Goal: Task Accomplishment & Management: Complete application form

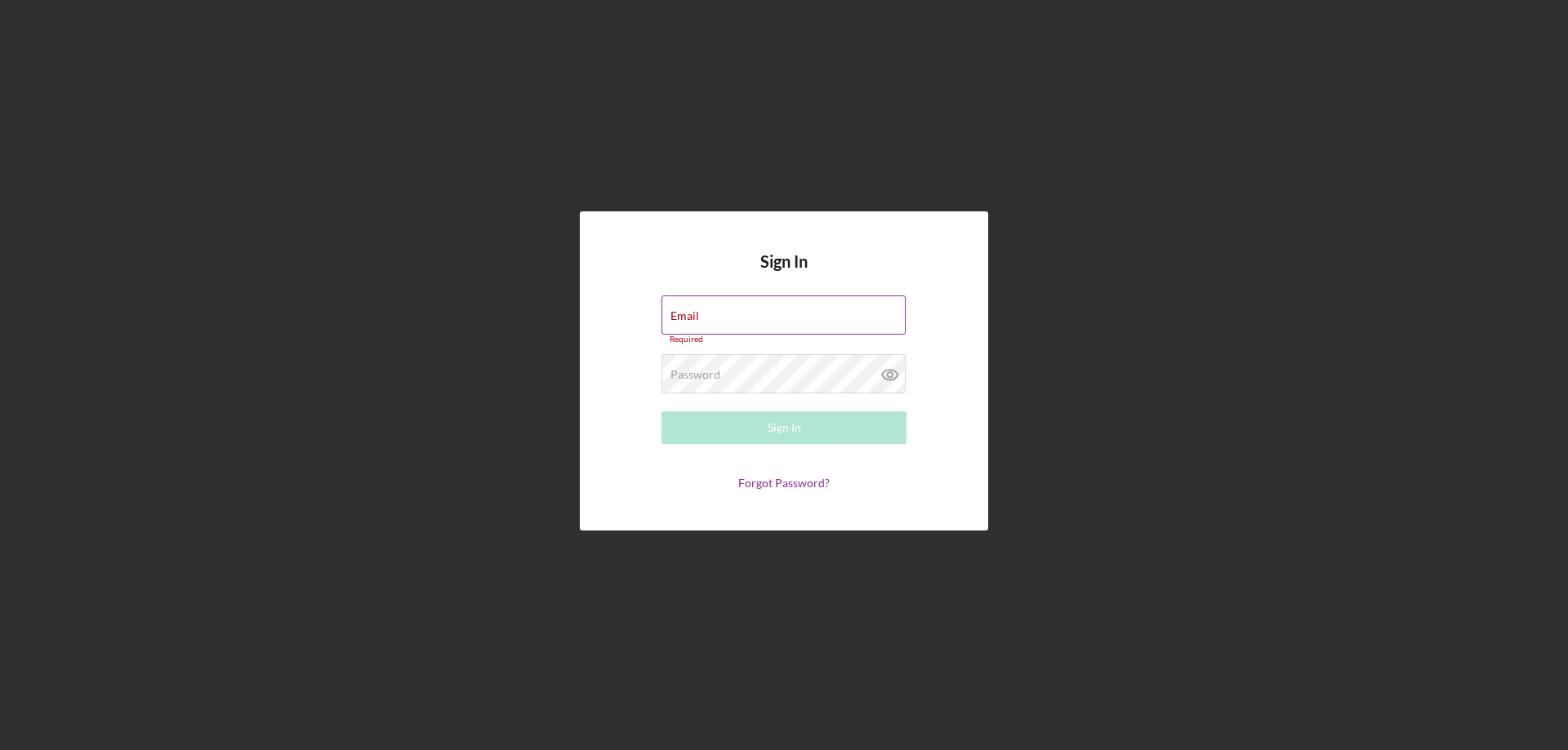
click at [732, 312] on div "Email Required" at bounding box center [784, 320] width 245 height 49
click at [743, 326] on input "Email" at bounding box center [784, 315] width 244 height 39
type input "[EMAIL_ADDRESS][DOMAIN_NAME]"
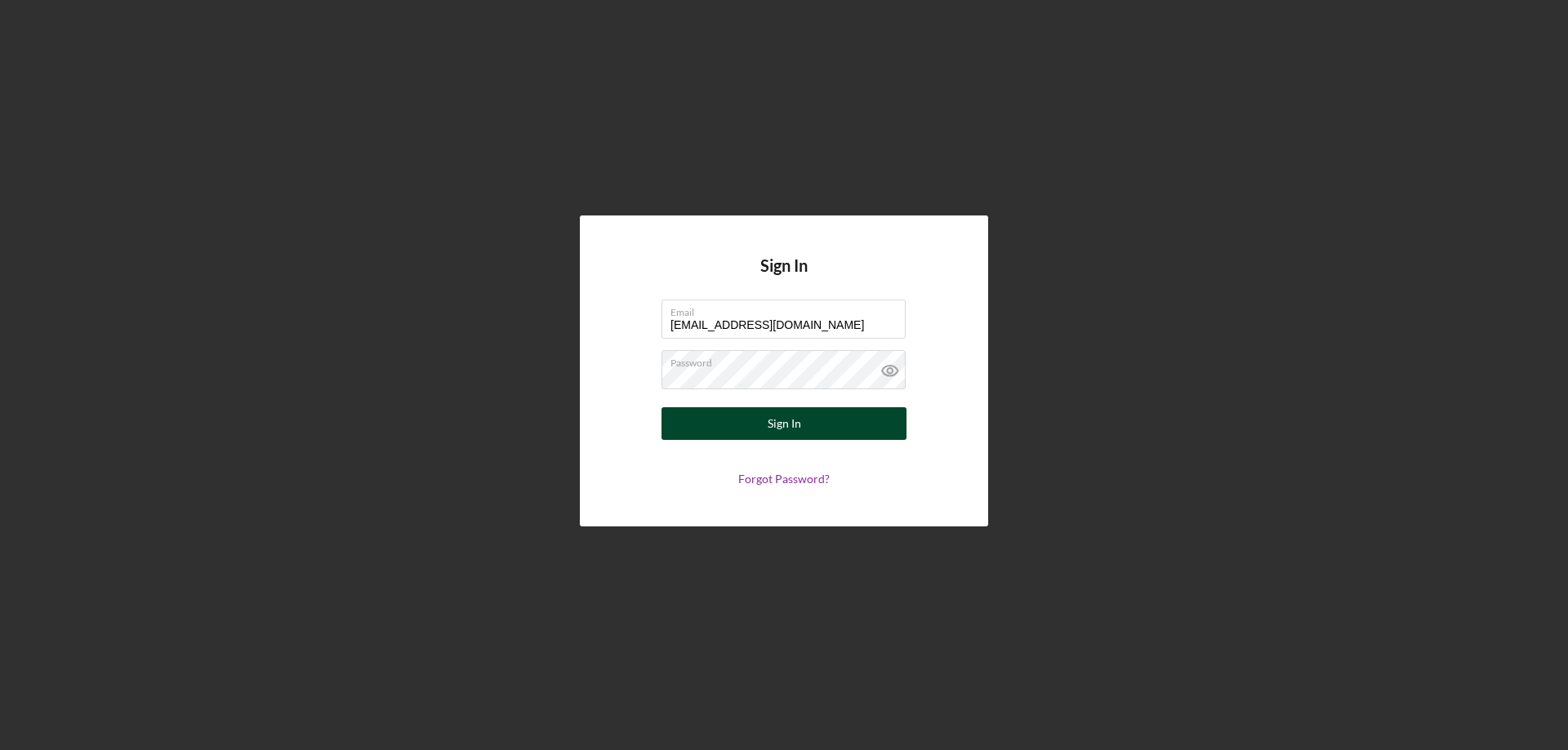
click at [795, 424] on div "Sign In" at bounding box center [784, 424] width 34 height 33
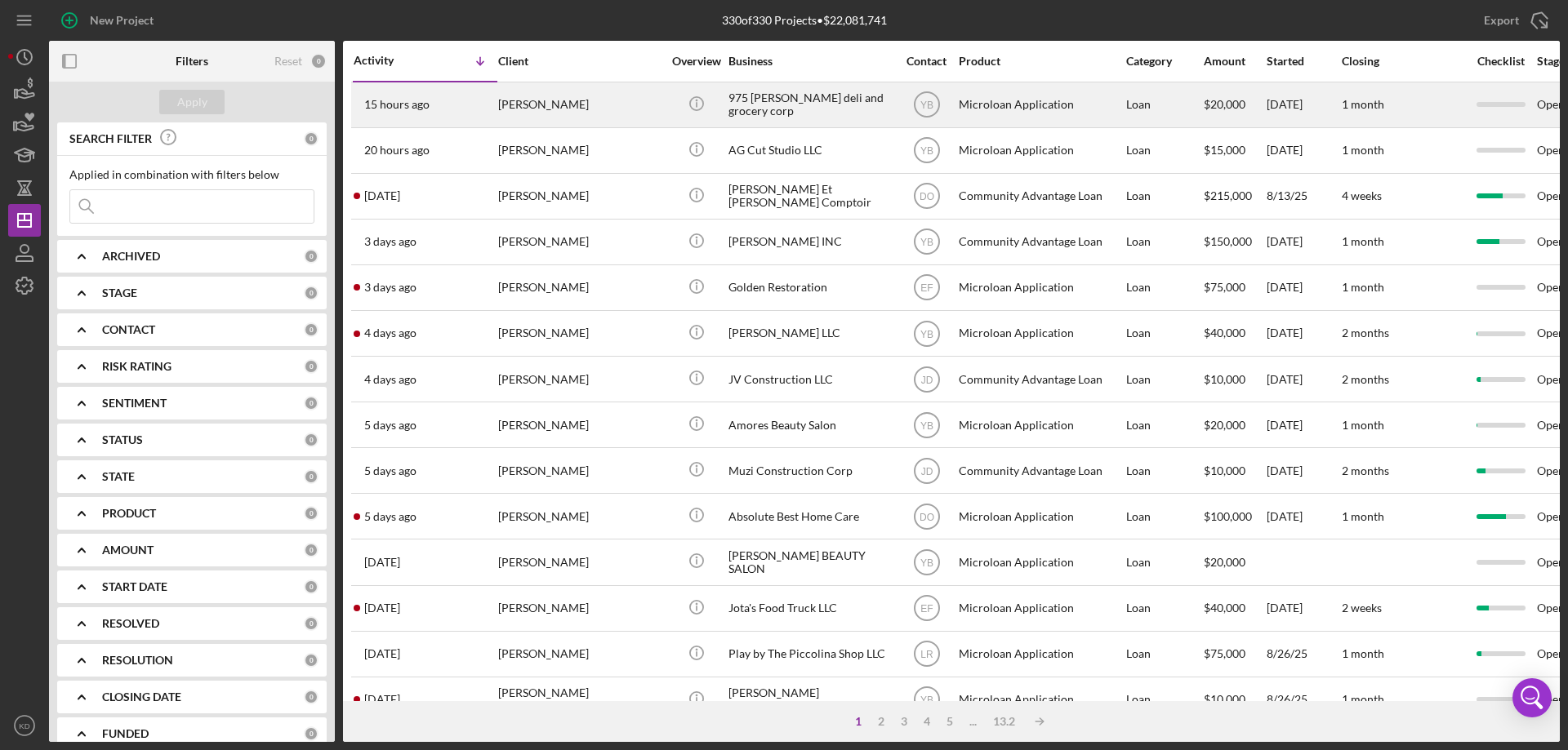
click at [768, 108] on div "975 [PERSON_NAME] deli and grocery corp" at bounding box center [809, 105] width 163 height 43
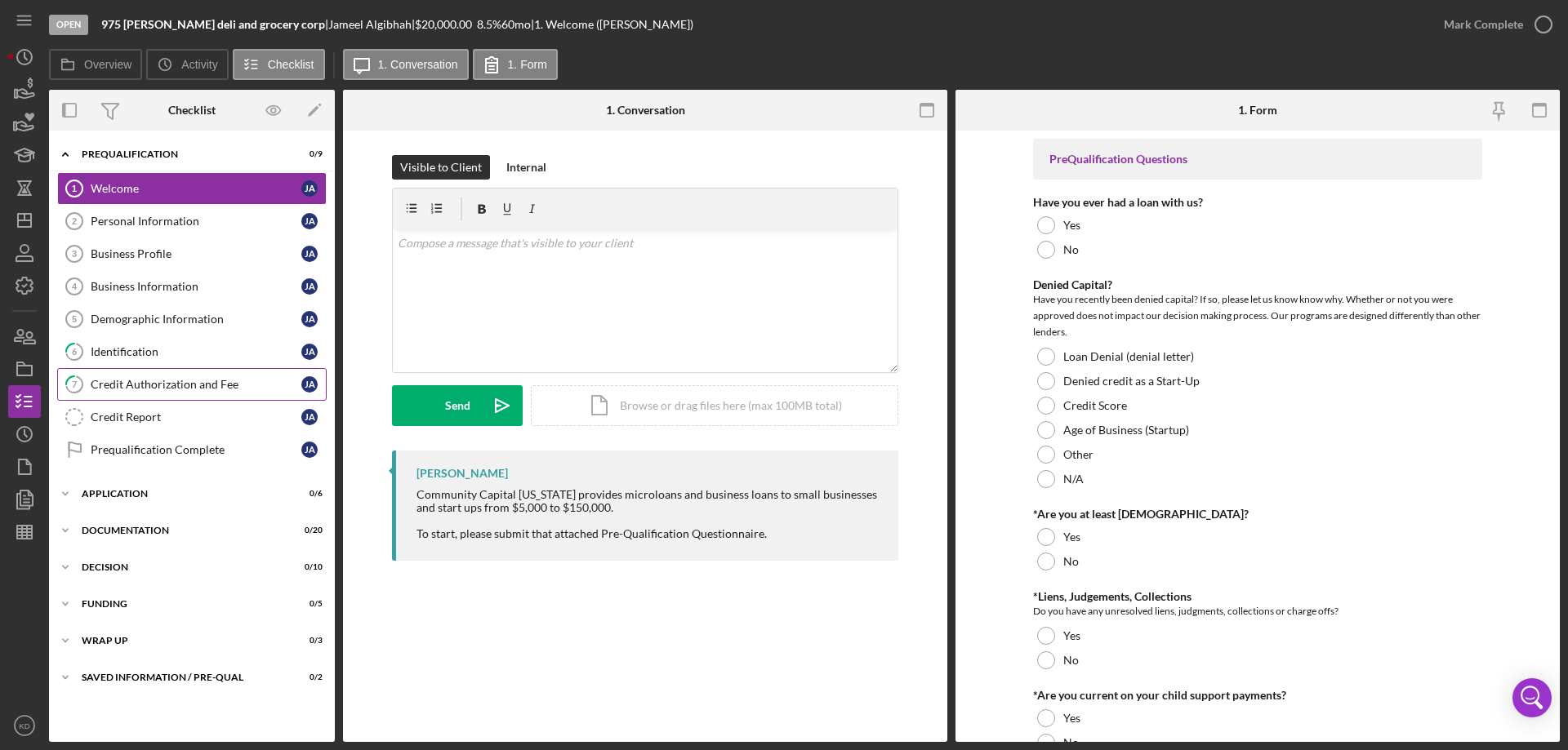
click at [202, 378] on div "Credit Authorization and Fee" at bounding box center [196, 384] width 211 height 13
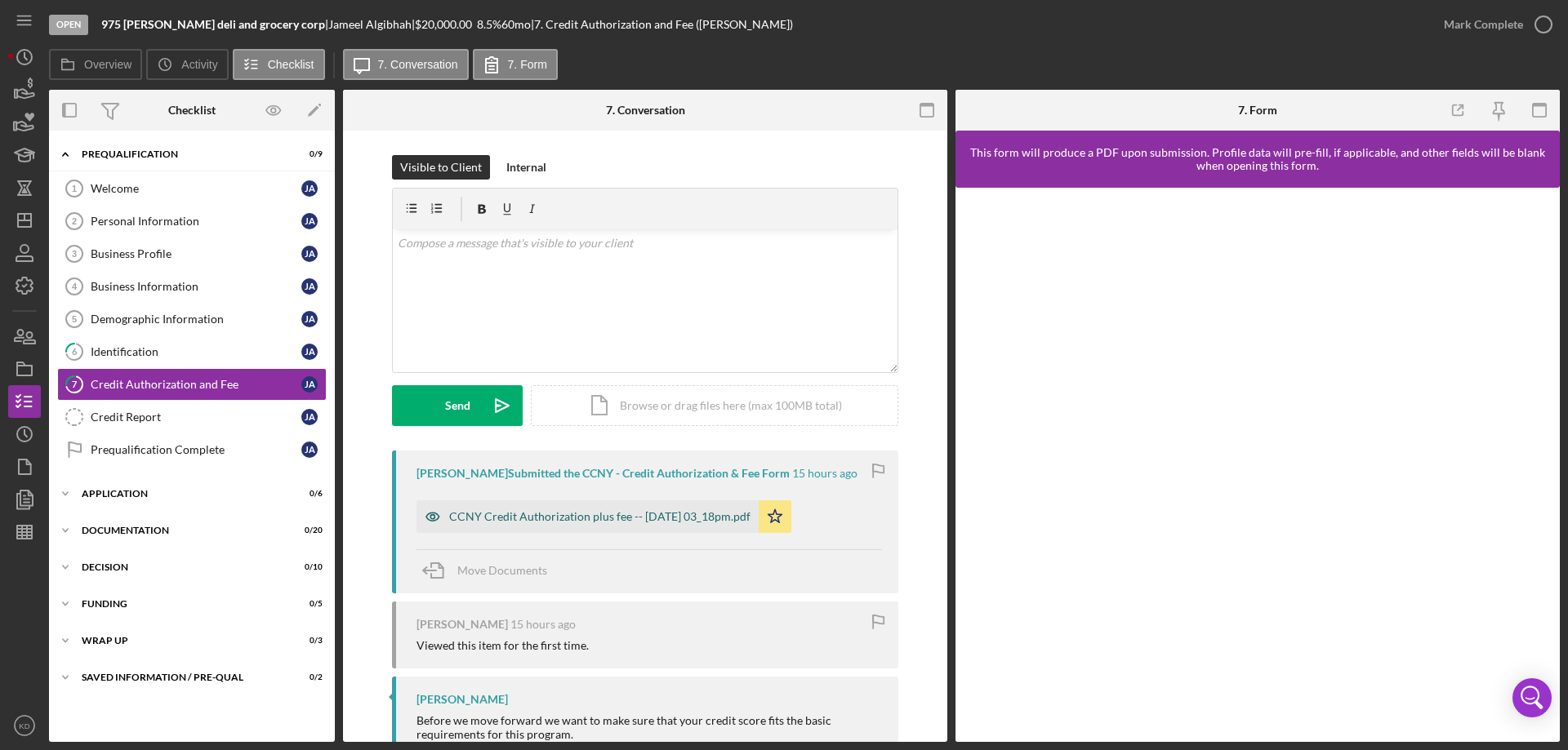
click at [701, 513] on div "CCNY Credit Authorization plus fee -- [DATE] 03_18pm.pdf" at bounding box center [599, 516] width 301 height 13
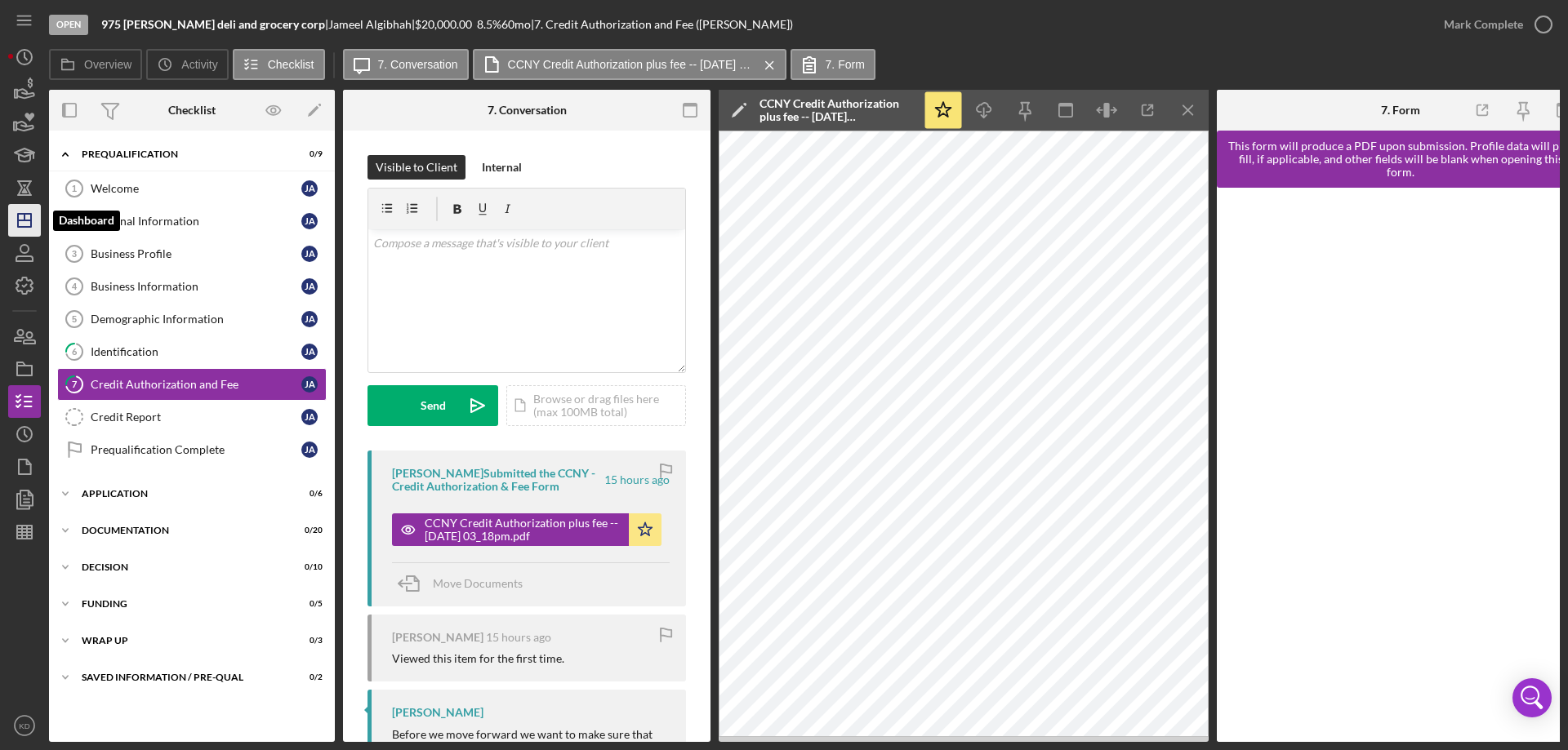
click at [28, 223] on icon "Icon/Dashboard" at bounding box center [25, 220] width 41 height 41
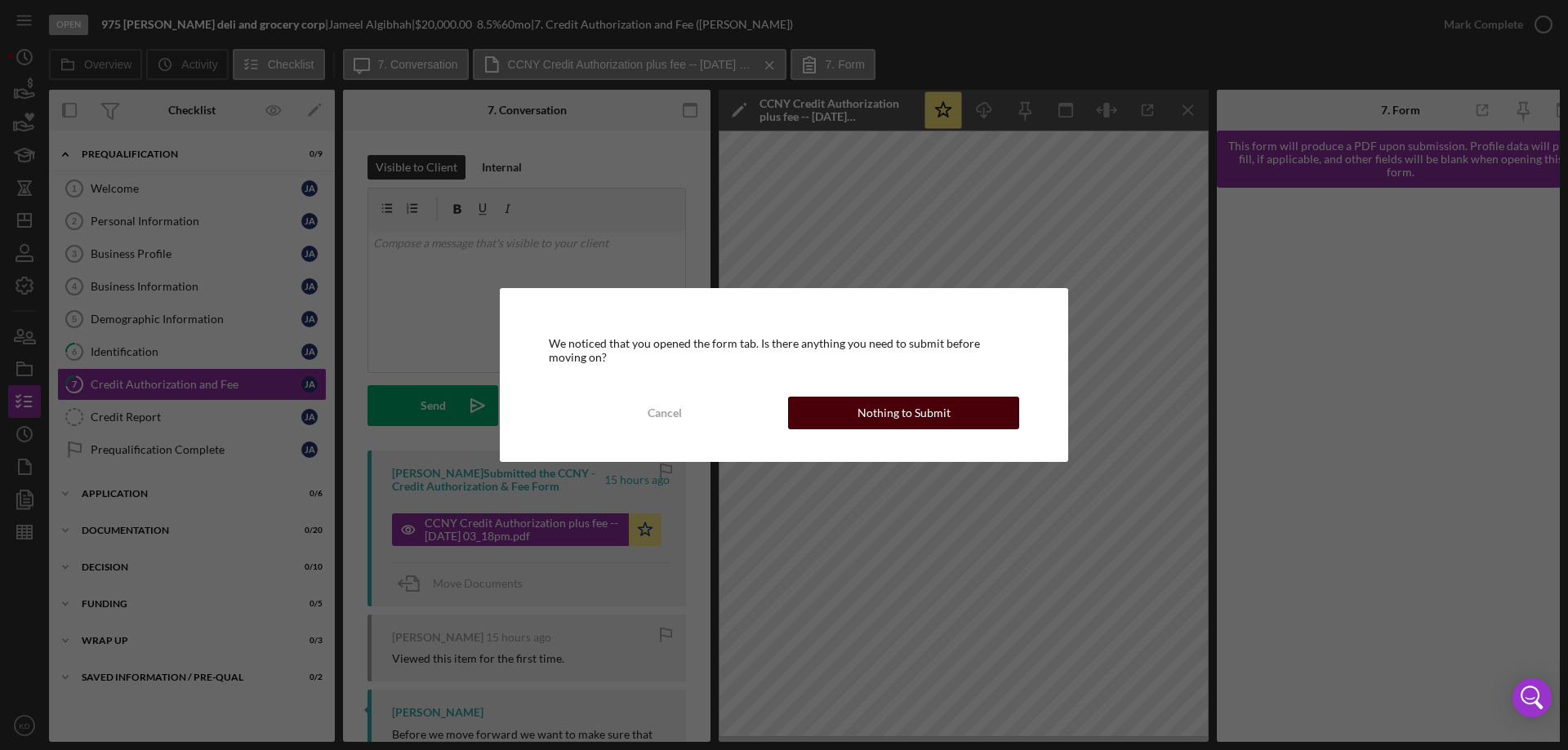
click at [859, 416] on button "Nothing to Submit" at bounding box center [904, 413] width 231 height 33
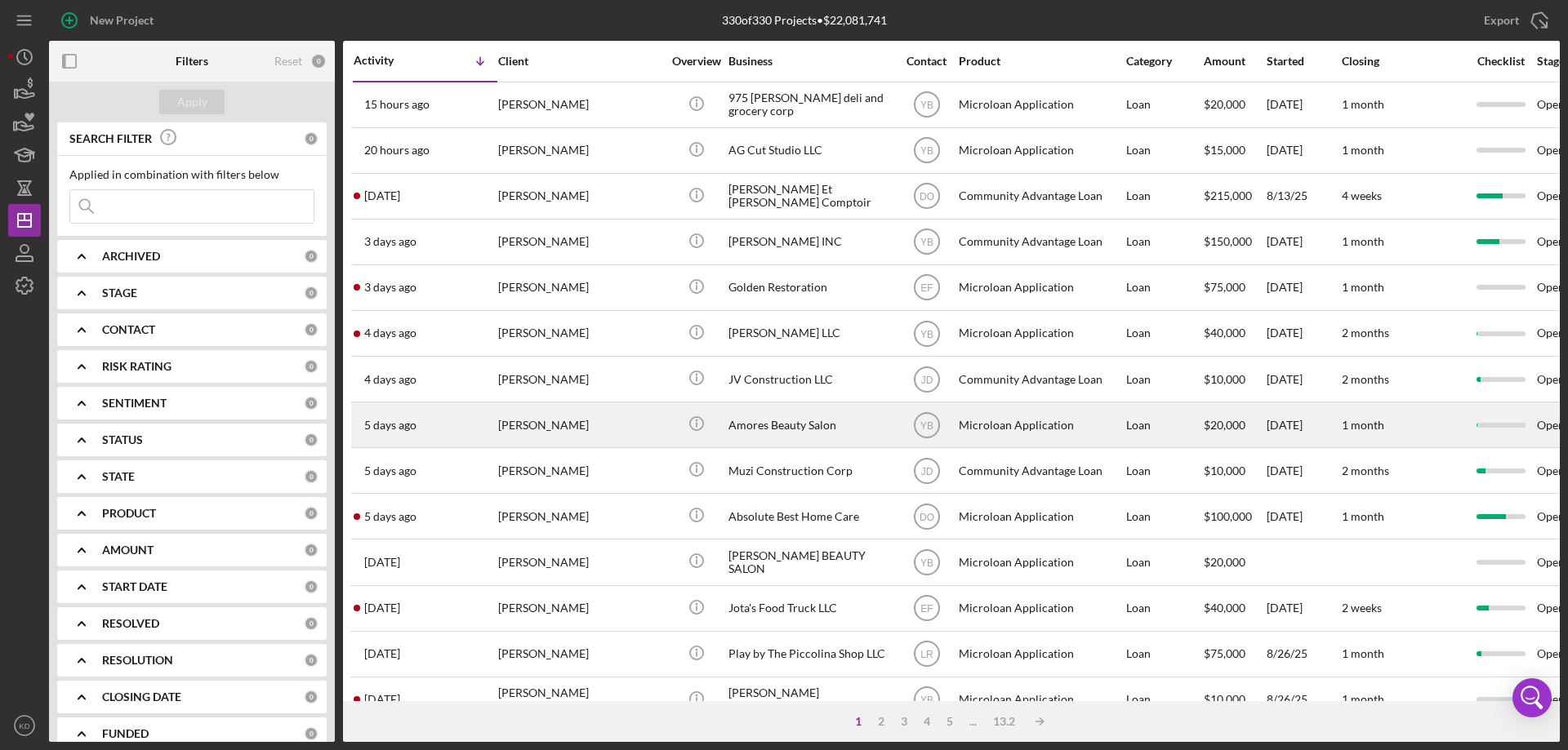
click at [760, 424] on div "Amores Beauty Salon" at bounding box center [809, 425] width 163 height 43
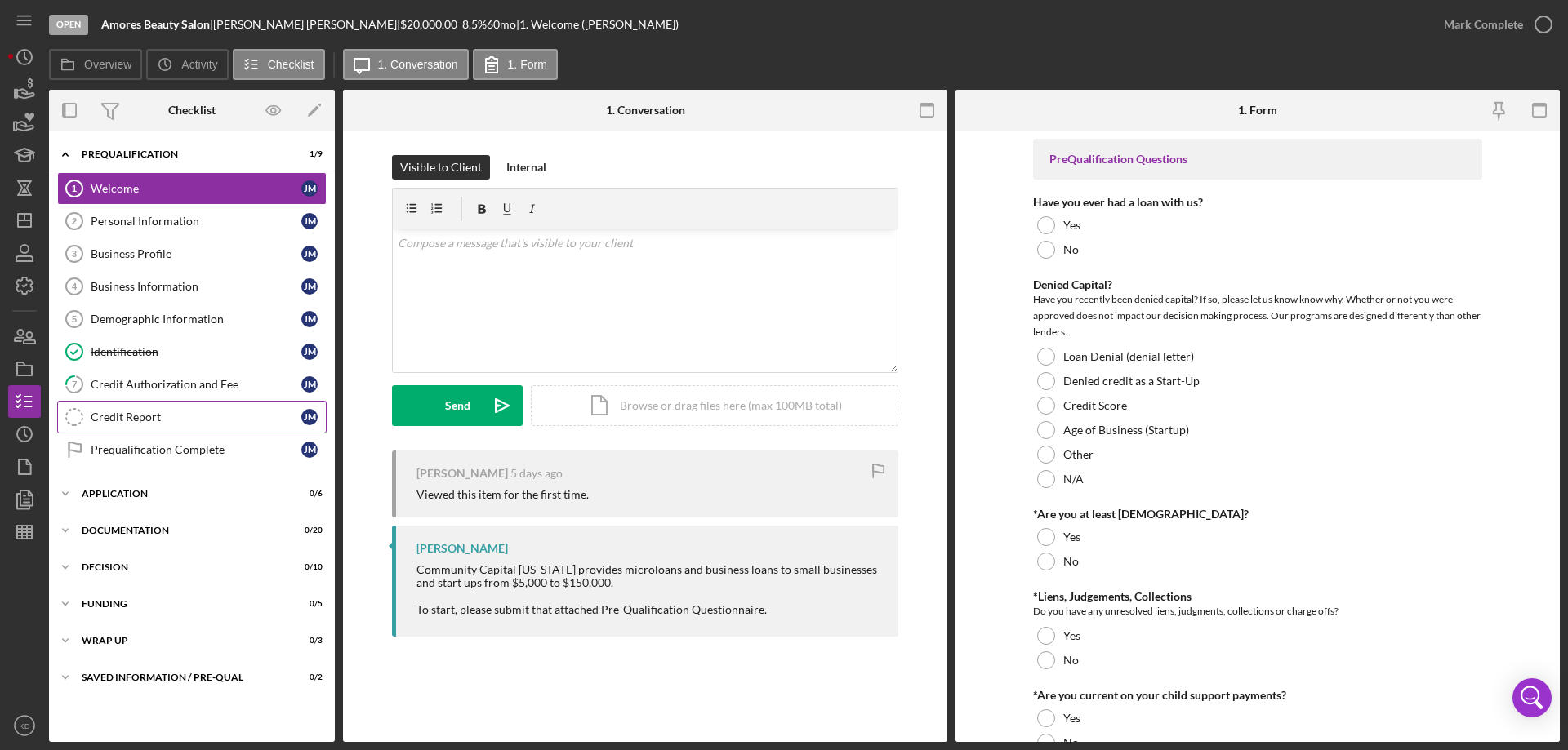
click at [101, 411] on div "Credit Report" at bounding box center [196, 417] width 211 height 13
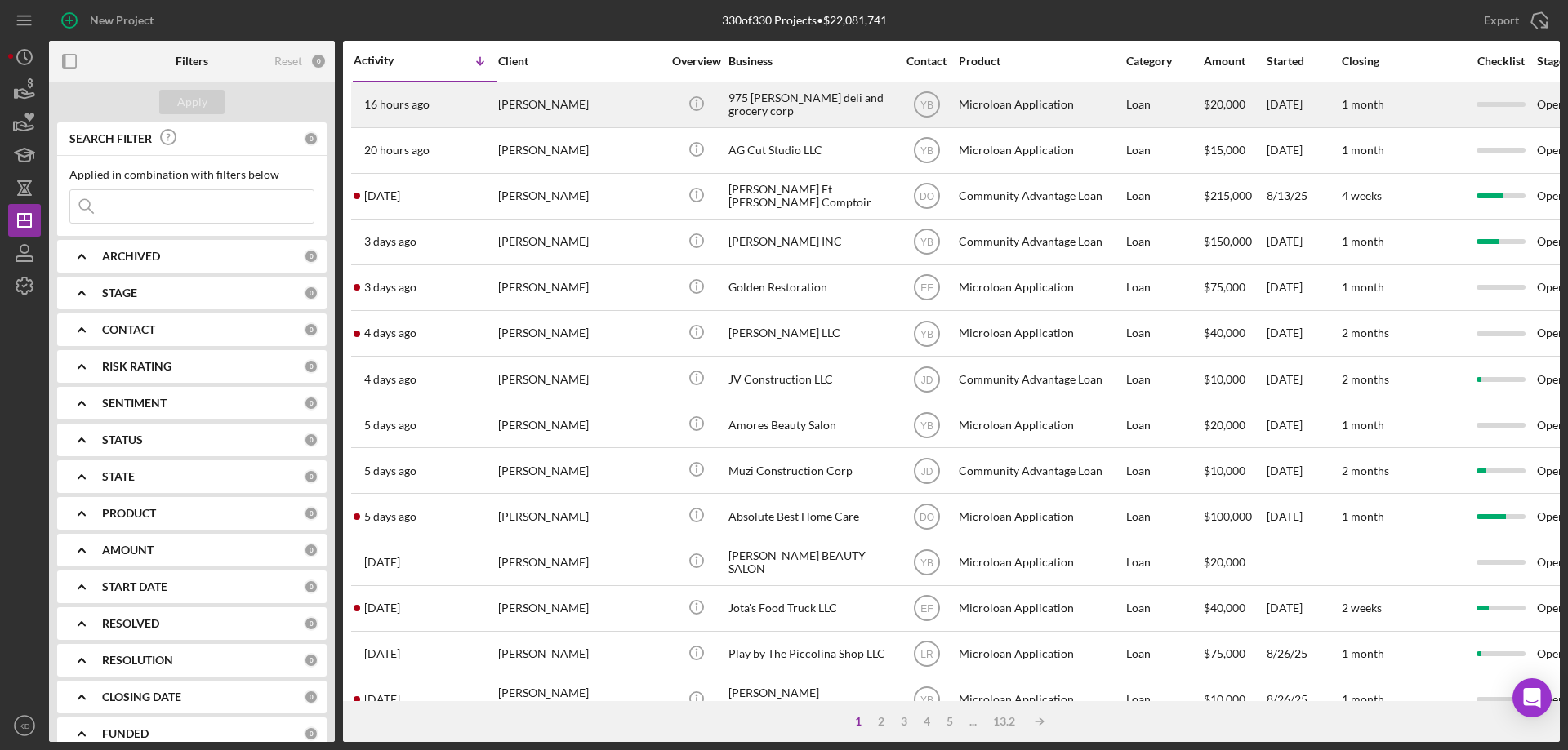
click at [752, 94] on div "975 [PERSON_NAME] deli and grocery corp" at bounding box center [809, 105] width 163 height 43
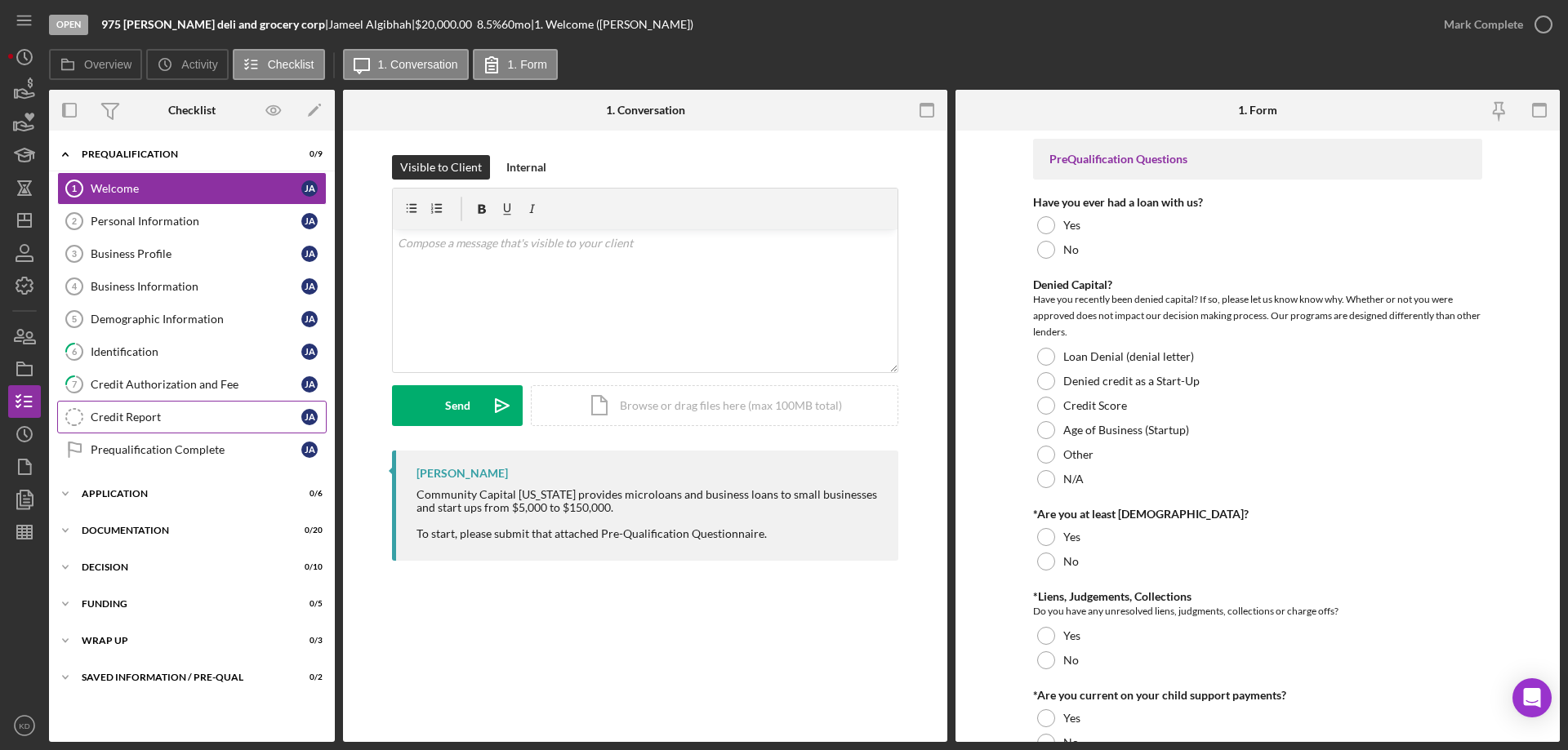
click at [116, 422] on div "Credit Report" at bounding box center [196, 417] width 211 height 13
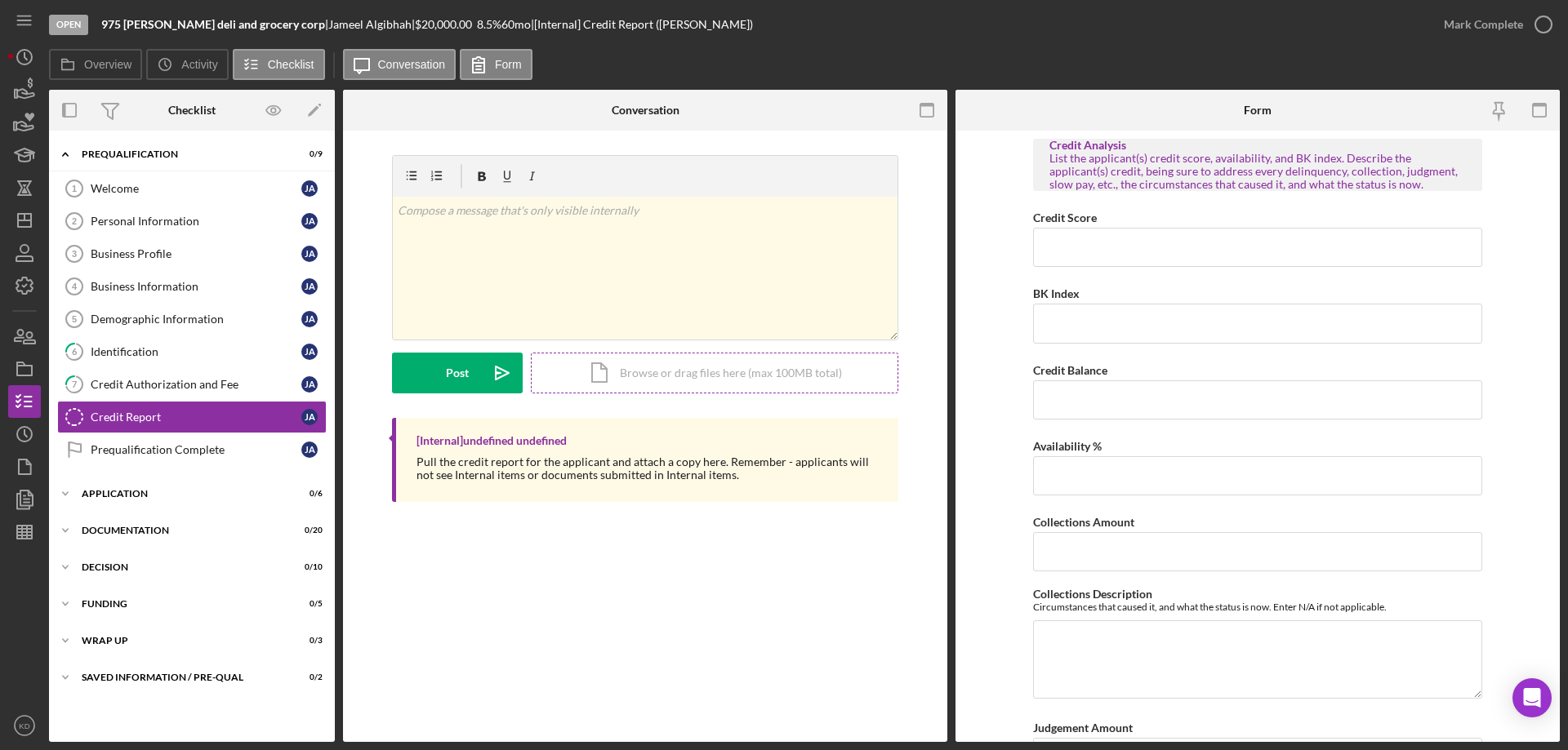
click at [674, 373] on div "Icon/Document Browse or drag files here (max 100MB total) Tap to choose files o…" at bounding box center [714, 373] width 367 height 41
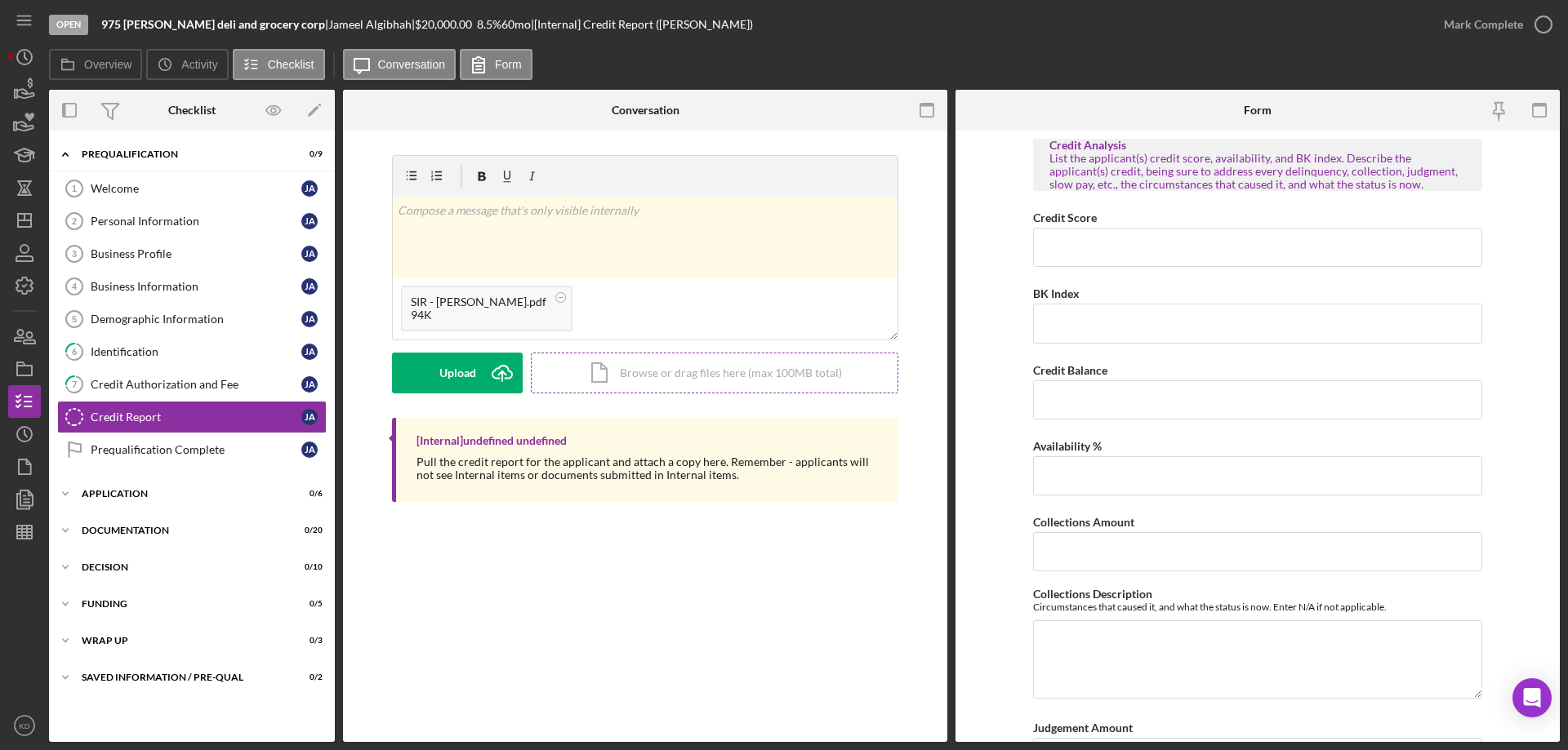
click at [609, 366] on div "Icon/Document Browse or drag files here (max 100MB total) Tap to choose files o…" at bounding box center [714, 373] width 367 height 41
click at [461, 377] on div "Upload" at bounding box center [458, 373] width 37 height 41
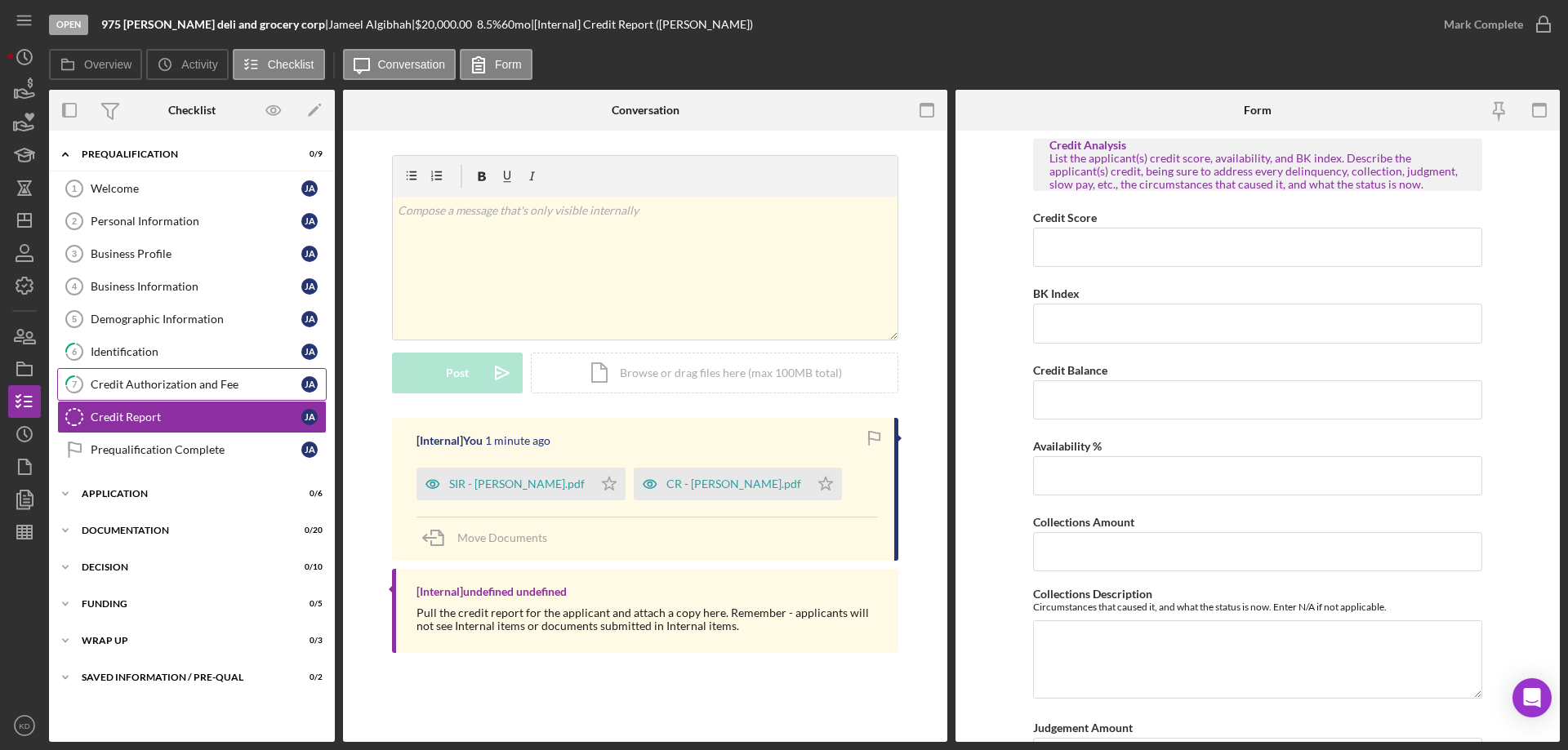
click at [103, 390] on div "Credit Authorization and Fee" at bounding box center [196, 384] width 211 height 13
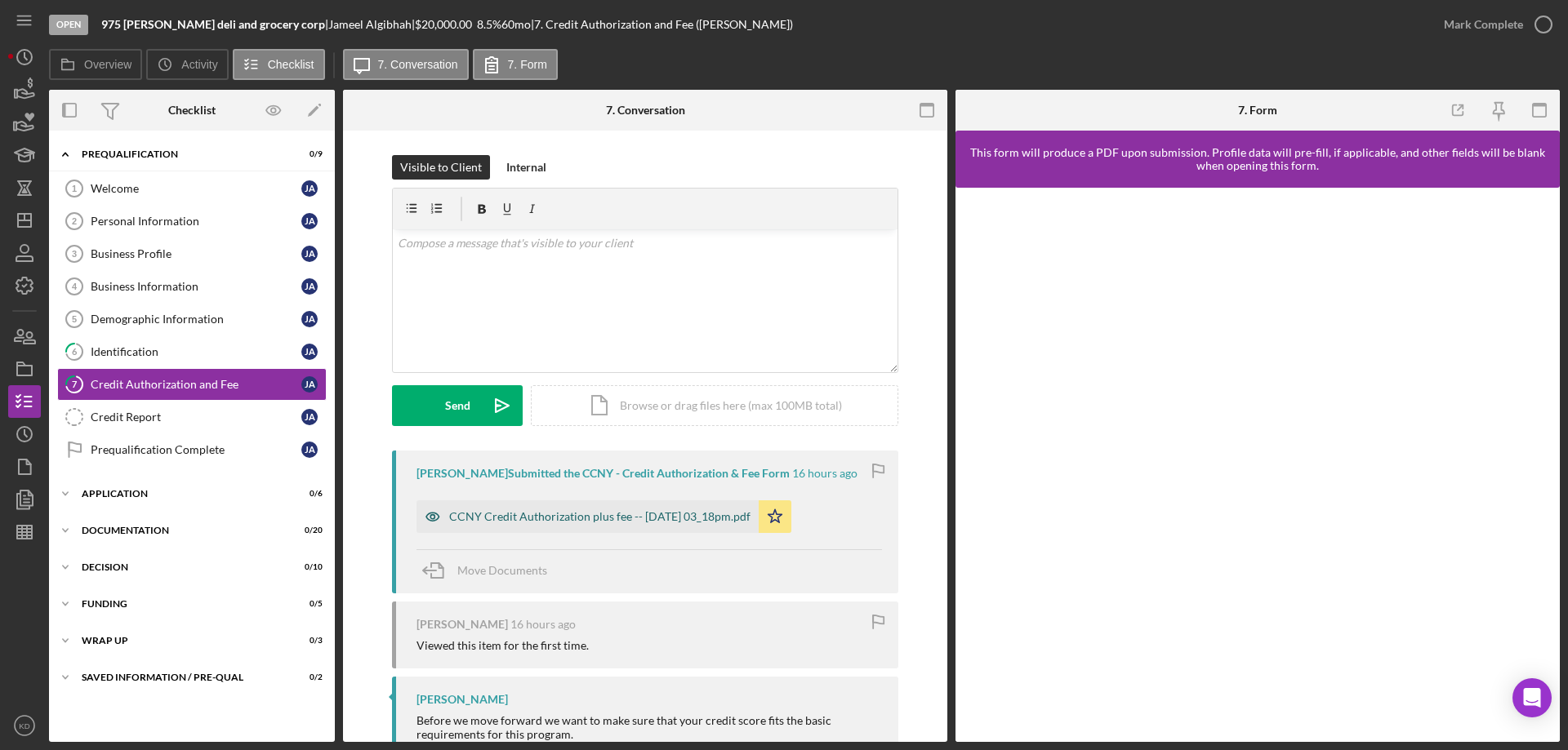
click at [606, 513] on div "CCNY Credit Authorization plus fee -- [DATE] 03_18pm.pdf" at bounding box center [599, 516] width 301 height 13
